Goal: Task Accomplishment & Management: Use online tool/utility

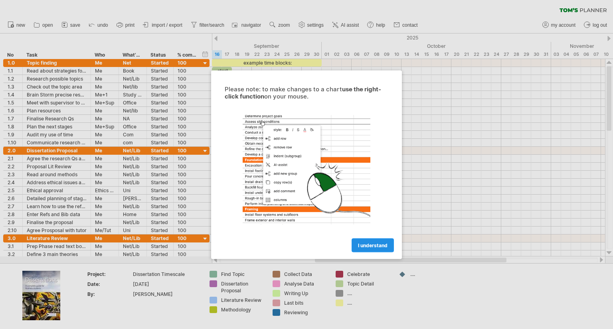
click at [376, 242] on span "I understand" at bounding box center [373, 245] width 30 height 6
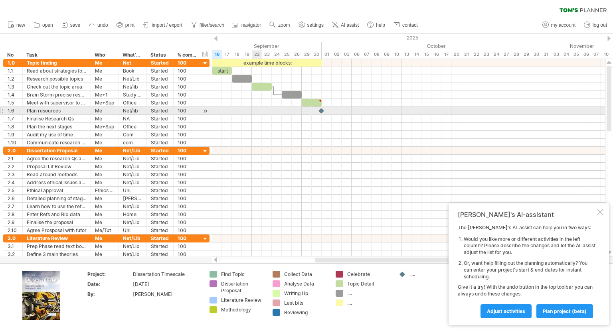
click at [254, 112] on div at bounding box center [408, 111] width 393 height 8
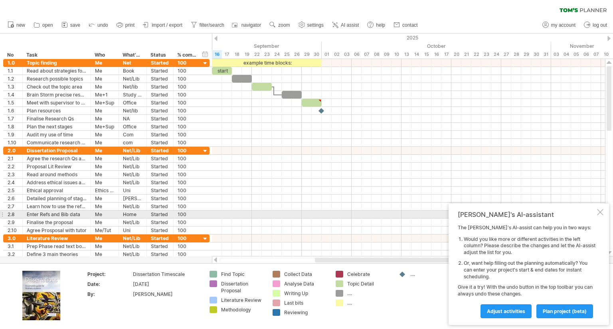
click at [596, 216] on div "[PERSON_NAME]'s AI-assistant The [PERSON_NAME]'s AI-assist can help you in two …" at bounding box center [529, 265] width 160 height 122
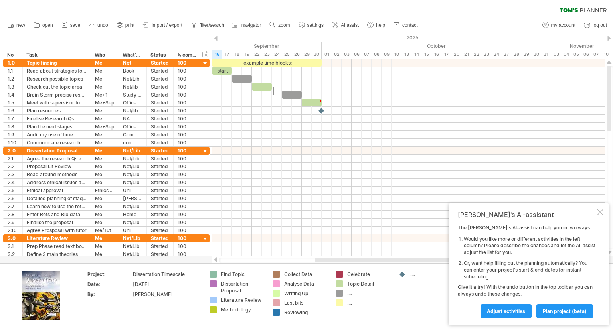
click at [213, 279] on td "Find Topic Dissertation Proposal Literature Review Methodology" at bounding box center [237, 296] width 63 height 51
drag, startPoint x: 82, startPoint y: 0, endPoint x: 163, endPoint y: 26, distance: 85.0
click at [163, 26] on span "import / export" at bounding box center [167, 25] width 31 height 6
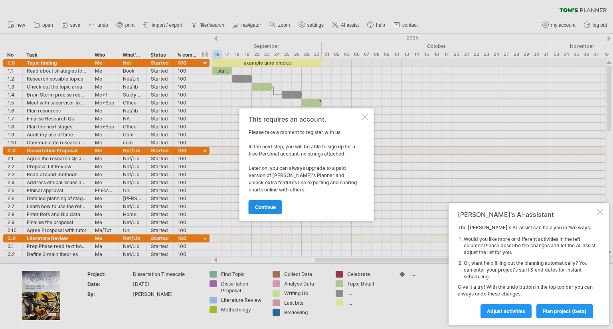
click at [267, 210] on link "continue" at bounding box center [266, 207] width 34 height 14
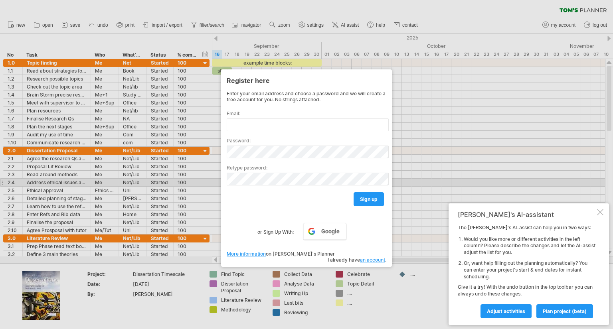
click at [422, 166] on div at bounding box center [306, 164] width 613 height 329
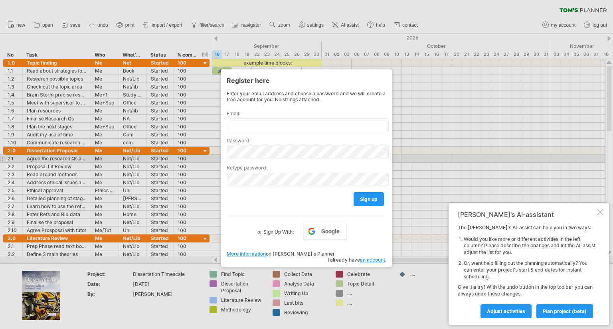
click at [404, 162] on div at bounding box center [306, 164] width 613 height 329
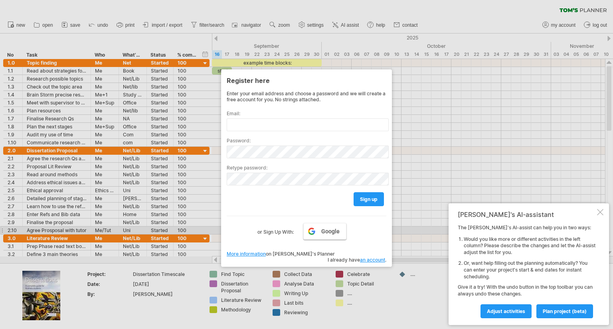
click at [325, 229] on span "Google" at bounding box center [330, 231] width 18 height 6
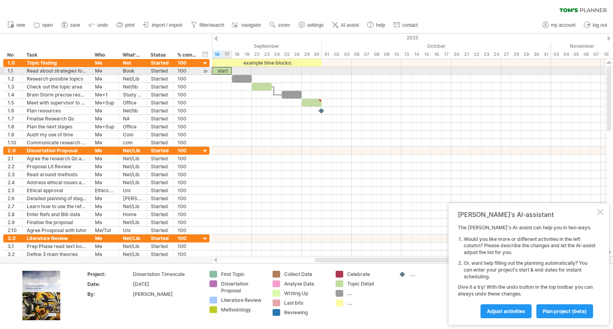
click at [223, 71] on div "start" at bounding box center [222, 71] width 20 height 8
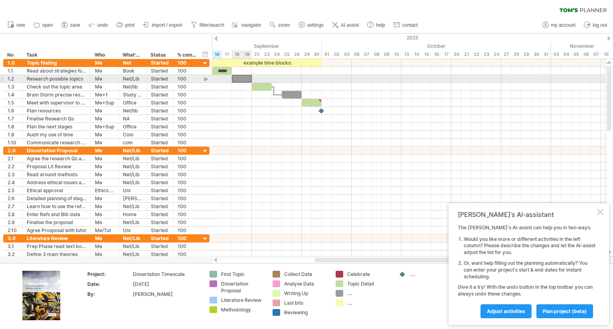
click at [246, 82] on div at bounding box center [242, 79] width 20 height 8
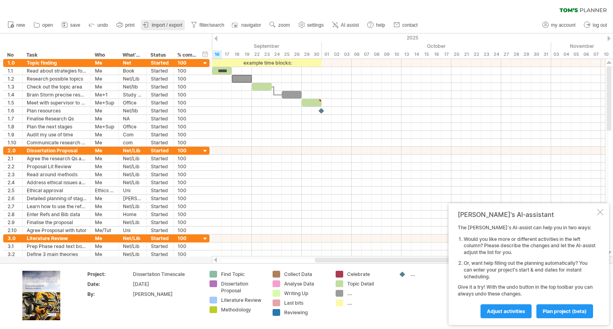
click at [159, 25] on span "import / export" at bounding box center [167, 25] width 31 height 6
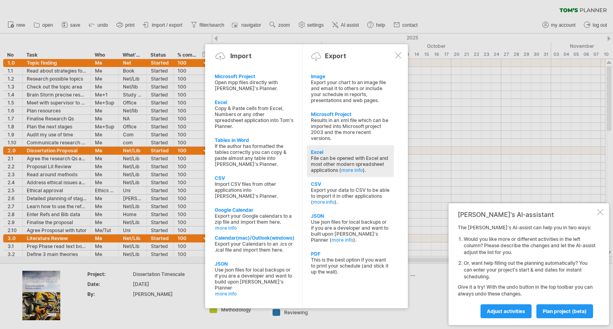
click at [327, 160] on div "File can be opened with Excel and most other modern spreadsheet applications ( …" at bounding box center [350, 164] width 79 height 18
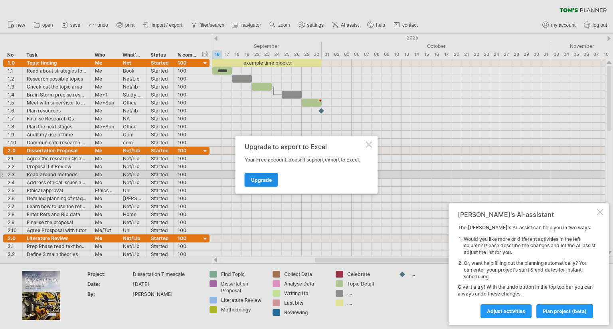
click at [258, 177] on span "Upgrade" at bounding box center [261, 180] width 21 height 6
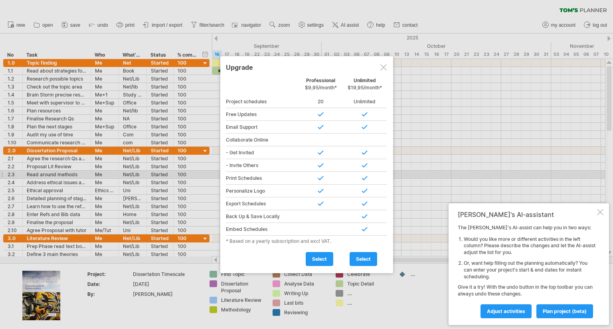
click at [161, 75] on div at bounding box center [306, 164] width 613 height 329
